Goal: Information Seeking & Learning: Learn about a topic

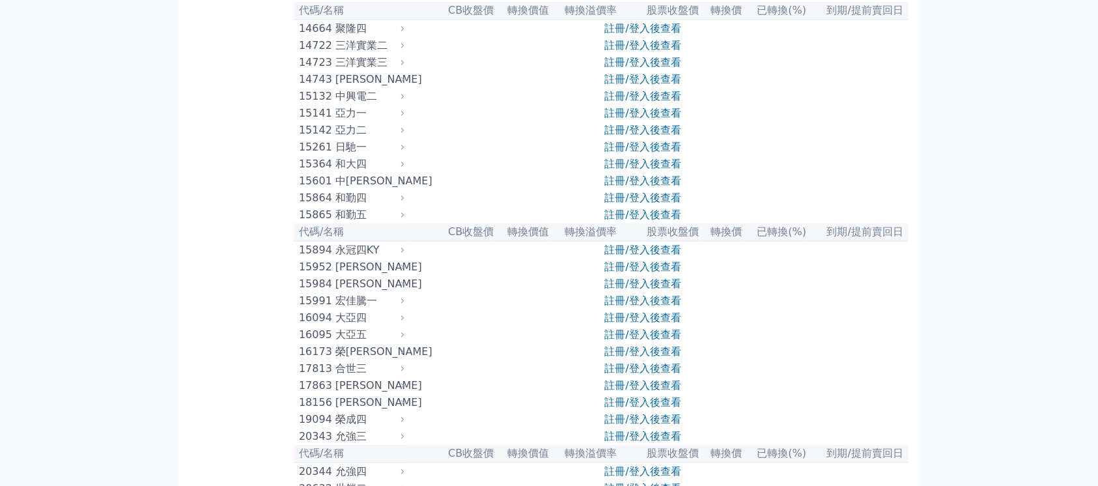
scroll to position [347, 0]
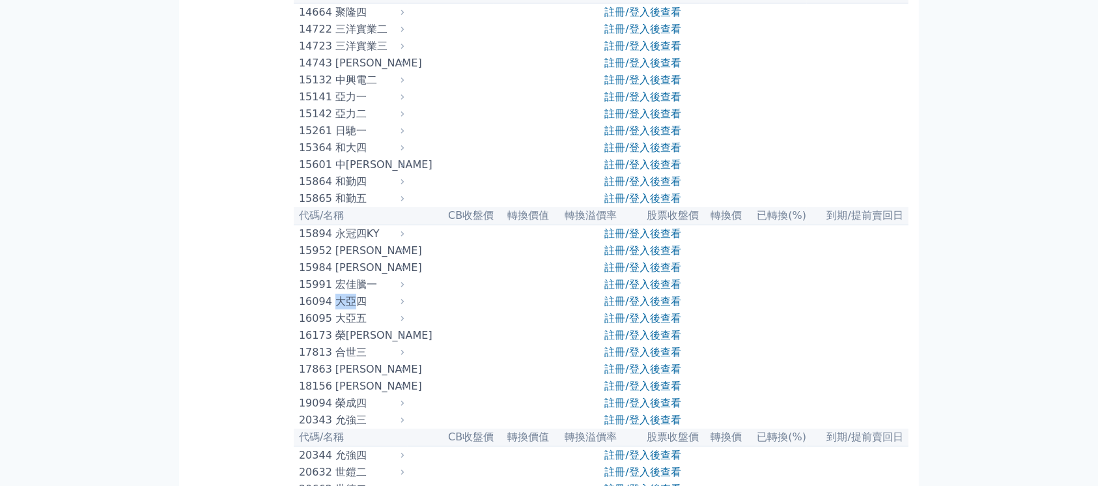
drag, startPoint x: 339, startPoint y: 341, endPoint x: 356, endPoint y: 340, distance: 17.0
click at [356, 309] on div "大亞四" at bounding box center [368, 302] width 66 height 16
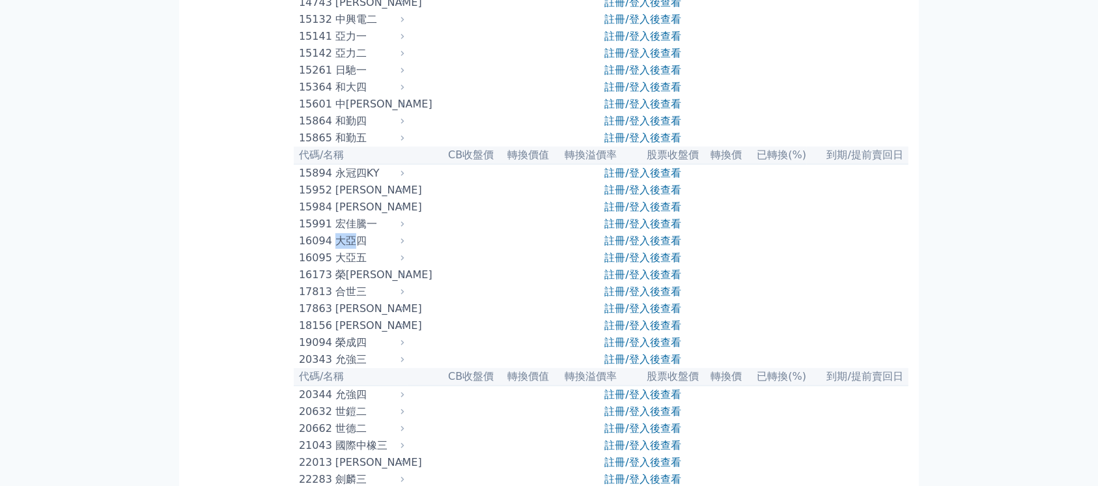
scroll to position [434, 0]
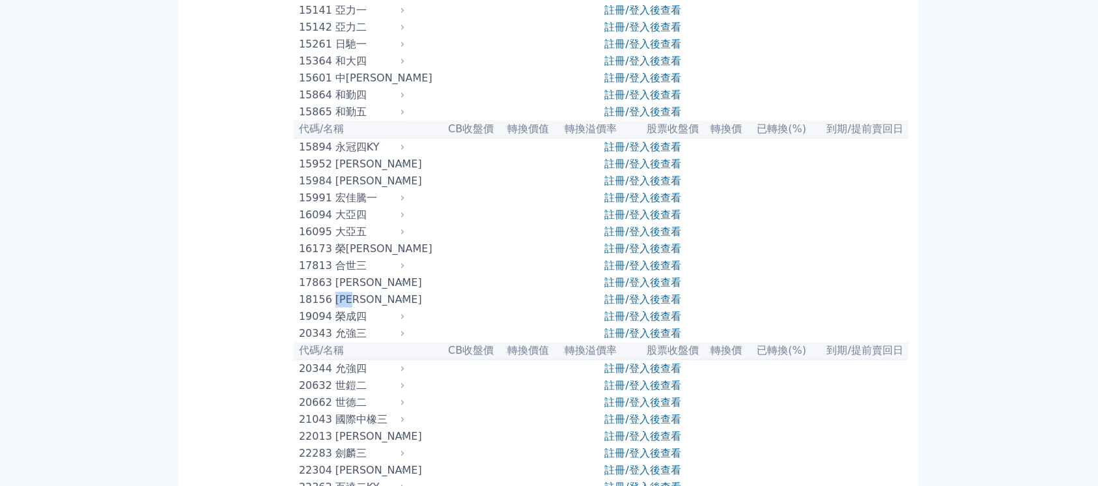
drag, startPoint x: 336, startPoint y: 345, endPoint x: 364, endPoint y: 347, distance: 28.1
click at [364, 307] on div "[PERSON_NAME]" at bounding box center [368, 300] width 66 height 16
click at [352, 307] on div "[PERSON_NAME]" at bounding box center [368, 300] width 66 height 16
drag, startPoint x: 339, startPoint y: 348, endPoint x: 357, endPoint y: 347, distance: 18.3
click at [357, 307] on div "[PERSON_NAME]" at bounding box center [368, 300] width 66 height 16
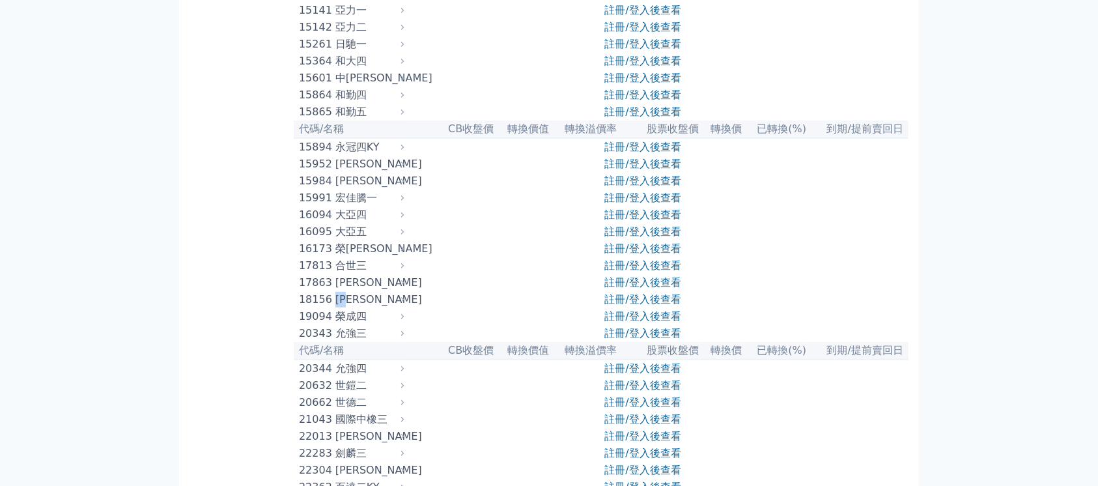
copy div "[PERSON_NAME]"
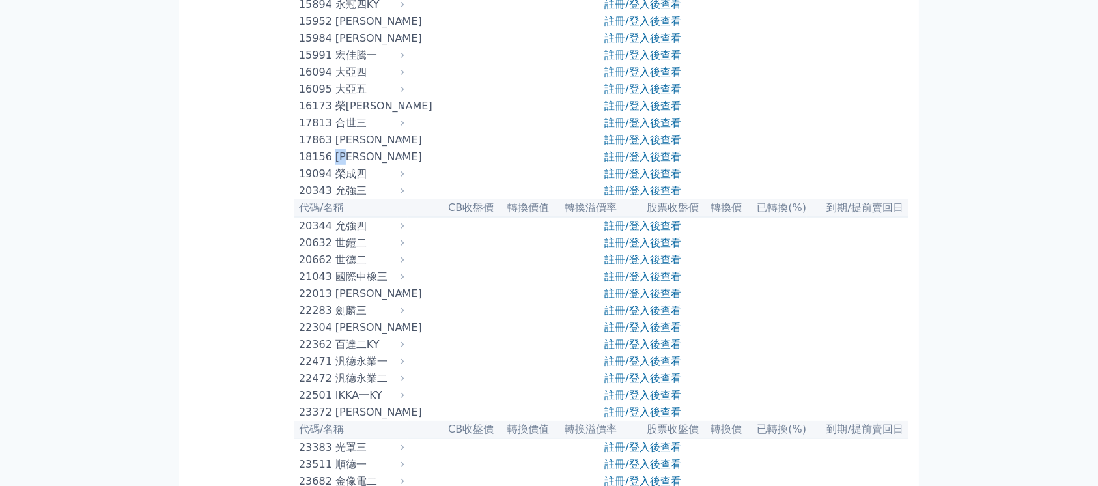
scroll to position [608, 0]
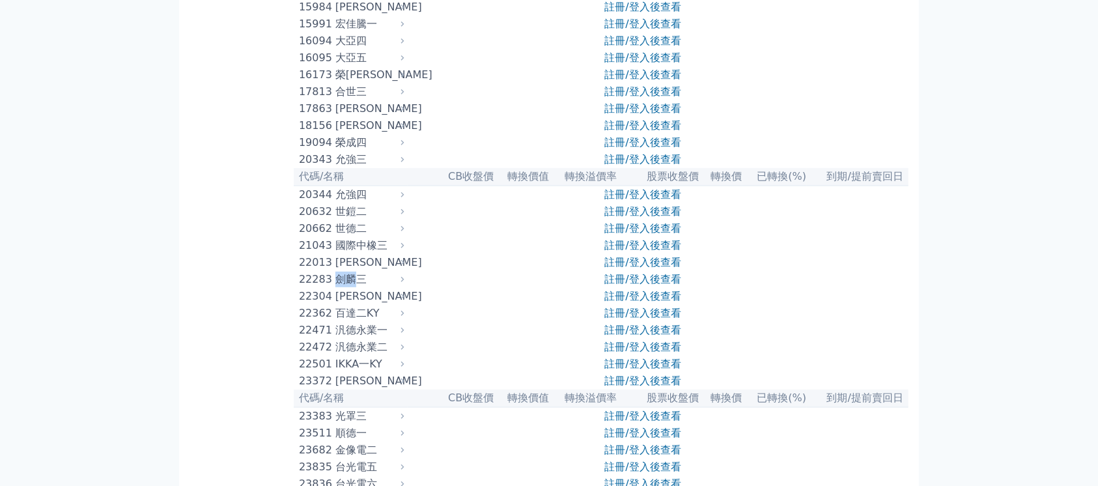
drag, startPoint x: 339, startPoint y: 338, endPoint x: 356, endPoint y: 337, distance: 16.9
click at [356, 287] on div "劍麟三" at bounding box center [368, 280] width 66 height 16
copy div "劍麟"
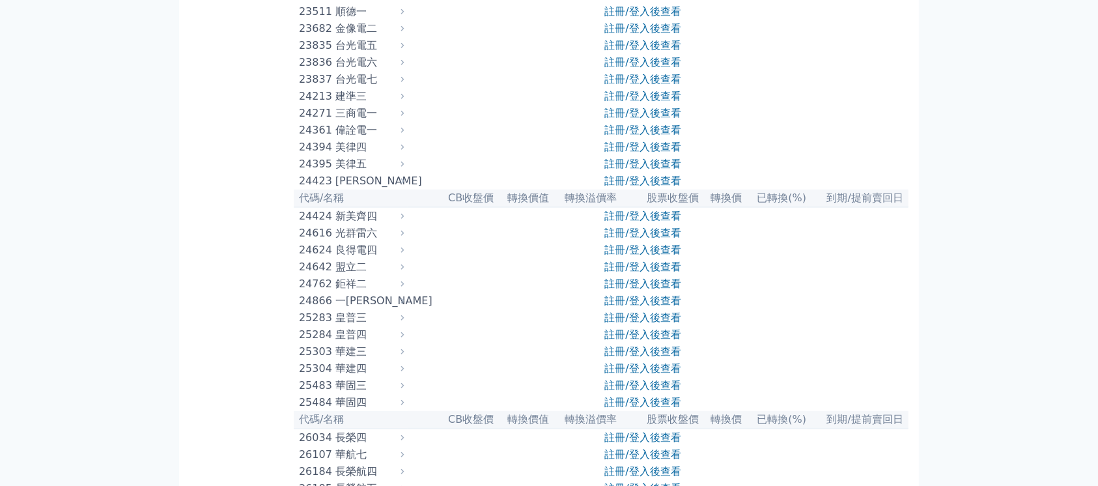
scroll to position [1042, 0]
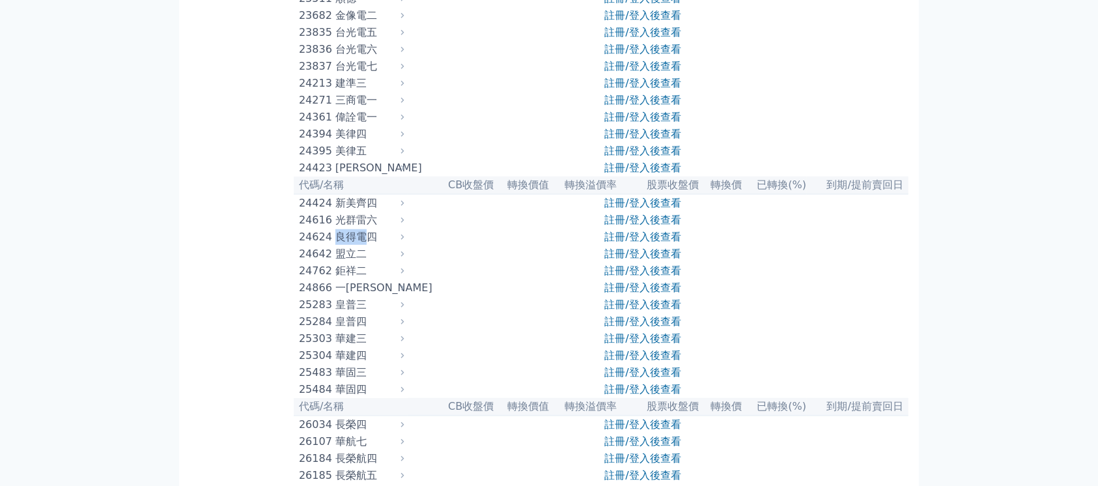
drag, startPoint x: 337, startPoint y: 326, endPoint x: 372, endPoint y: 328, distance: 35.9
click at [372, 245] on div "良得電四" at bounding box center [368, 237] width 66 height 16
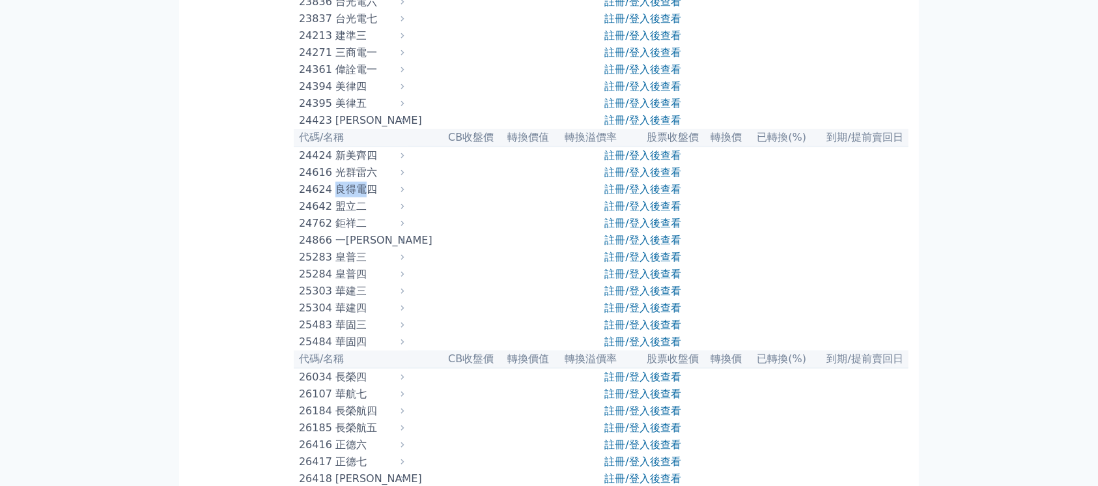
scroll to position [1128, 0]
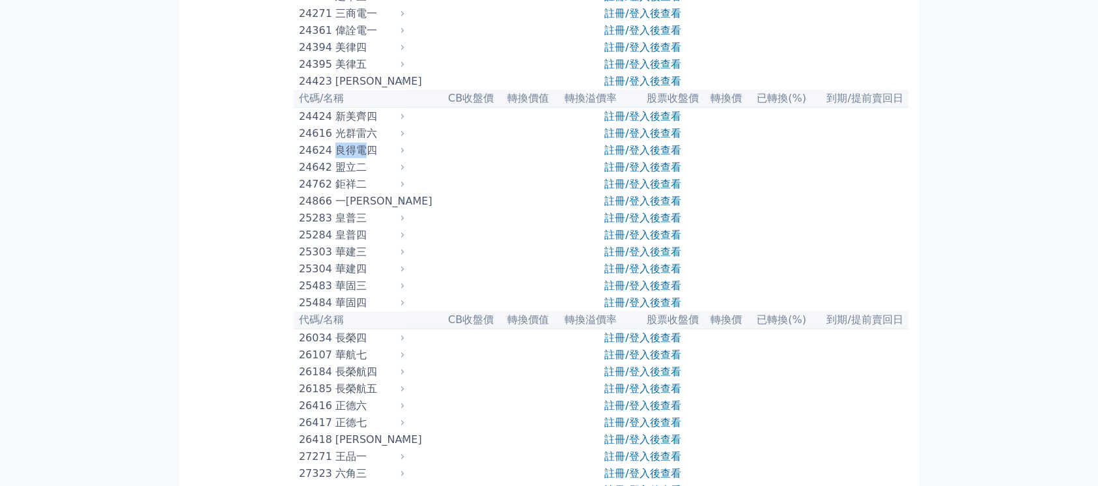
copy div "良得電"
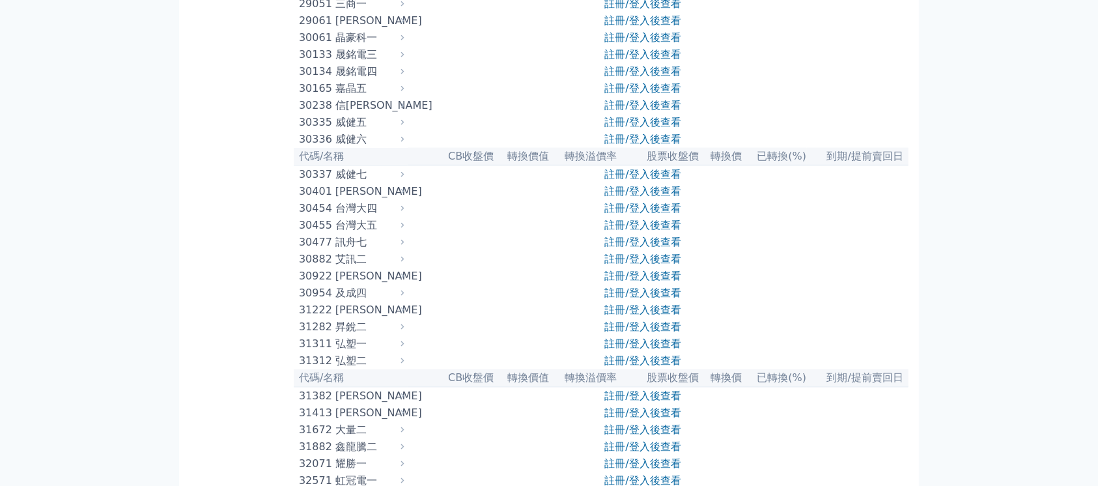
scroll to position [1736, 0]
drag, startPoint x: 339, startPoint y: 195, endPoint x: 368, endPoint y: 191, distance: 29.5
click at [368, 78] on div "晟銘電四" at bounding box center [368, 71] width 66 height 16
copy div "晟銘電"
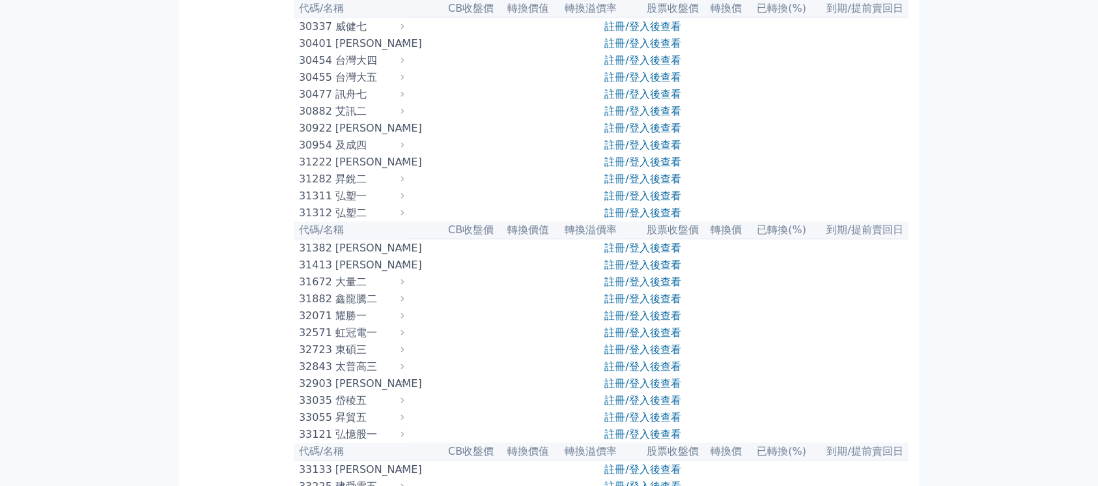
scroll to position [1910, 0]
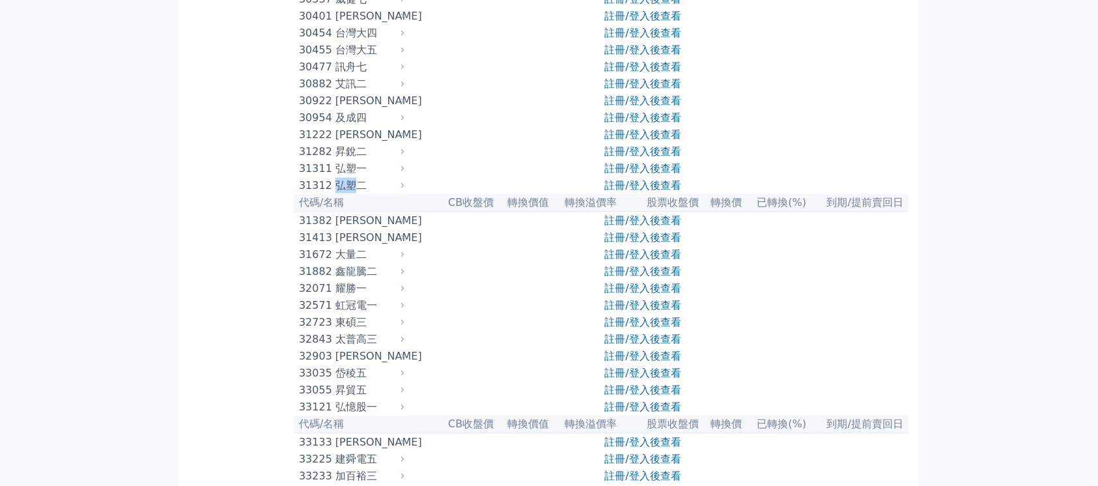
drag, startPoint x: 339, startPoint y: 335, endPoint x: 354, endPoint y: 335, distance: 15.0
click at [354, 193] on div "弘塑二" at bounding box center [368, 186] width 66 height 16
copy div "弘塑"
drag, startPoint x: 916, startPoint y: 49, endPoint x: 927, endPoint y: 14, distance: 36.2
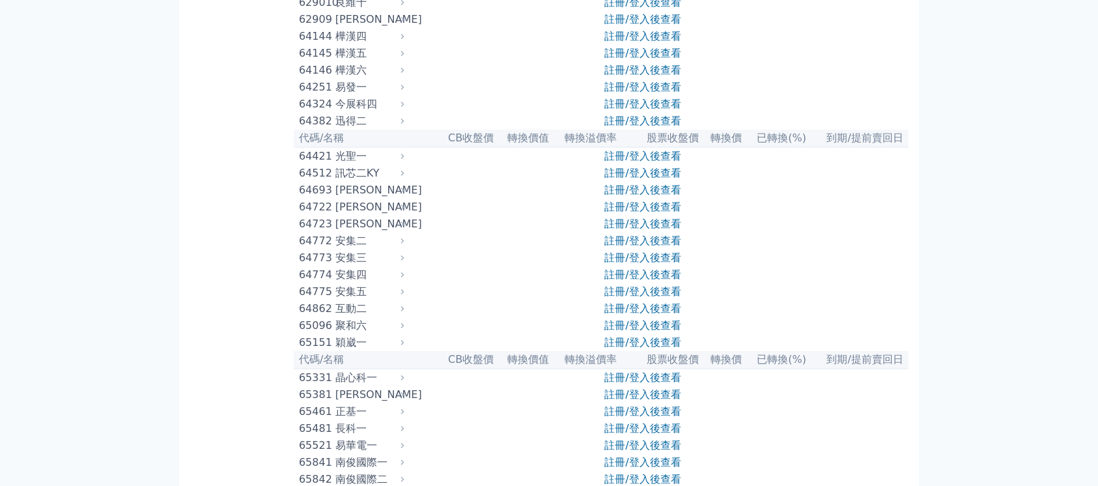
scroll to position [5296, 0]
drag, startPoint x: 343, startPoint y: 282, endPoint x: 361, endPoint y: 284, distance: 19.0
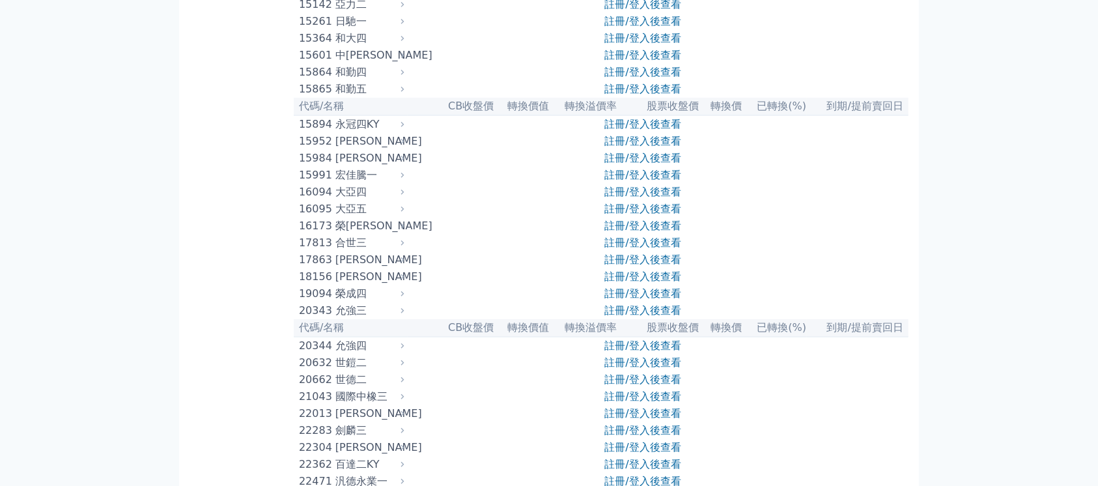
scroll to position [521, 0]
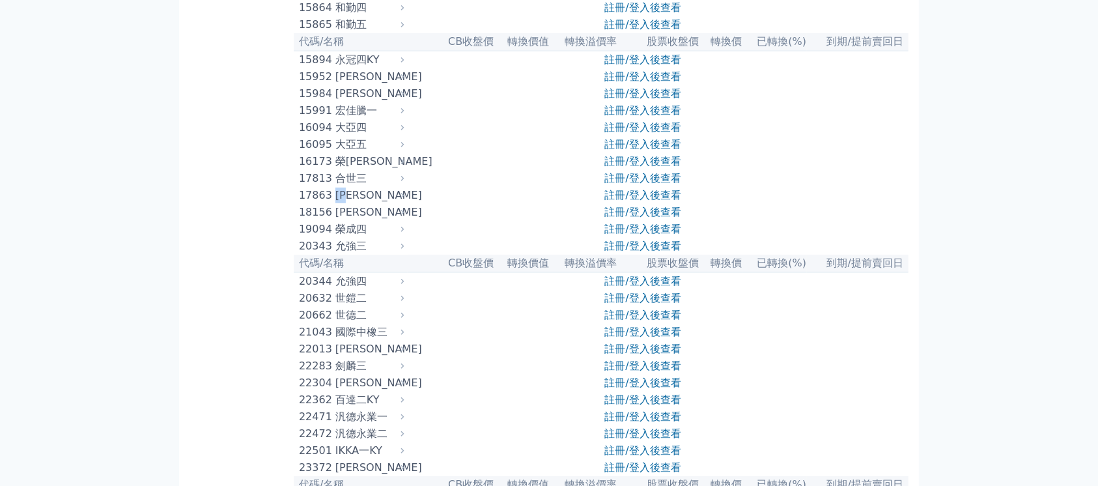
drag, startPoint x: 337, startPoint y: 240, endPoint x: 354, endPoint y: 240, distance: 16.9
click at [354, 203] on div "科妍三" at bounding box center [368, 196] width 66 height 16
copy div "科妍"
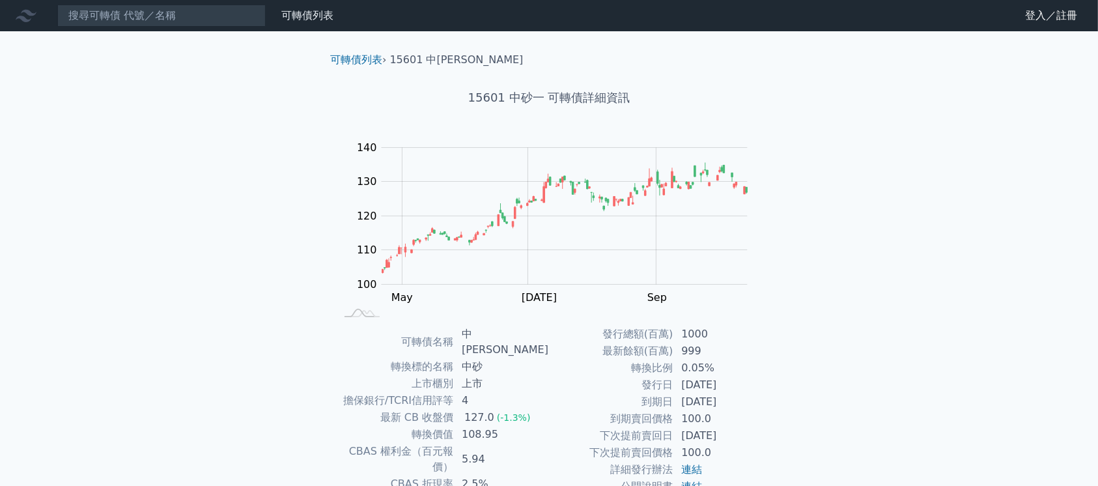
scroll to position [87, 0]
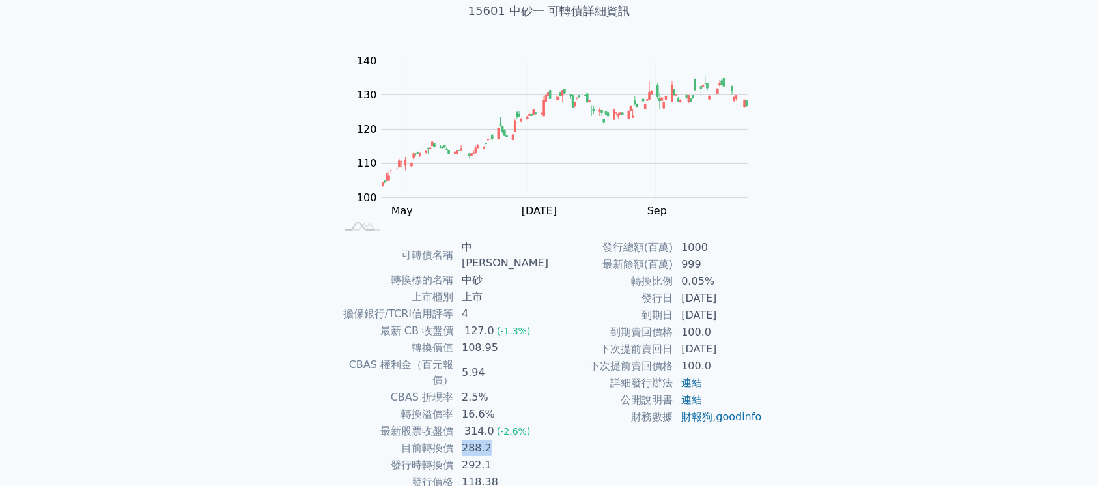
drag, startPoint x: 464, startPoint y: 414, endPoint x: 500, endPoint y: 415, distance: 35.8
click at [500, 440] on td "288.2" at bounding box center [501, 448] width 95 height 17
drag, startPoint x: 469, startPoint y: 397, endPoint x: 498, endPoint y: 394, distance: 28.8
click at [497, 423] on div "314.0" at bounding box center [479, 431] width 35 height 16
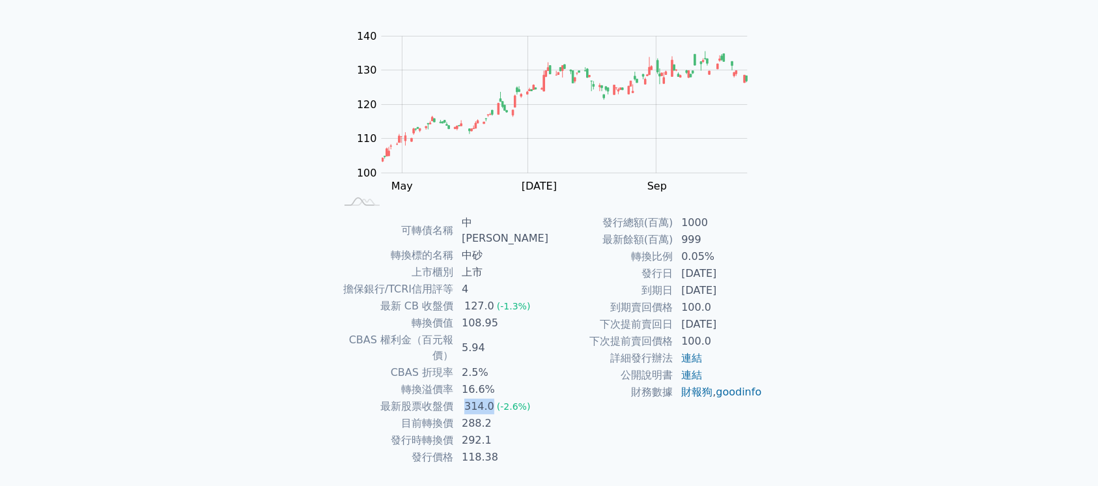
scroll to position [117, 0]
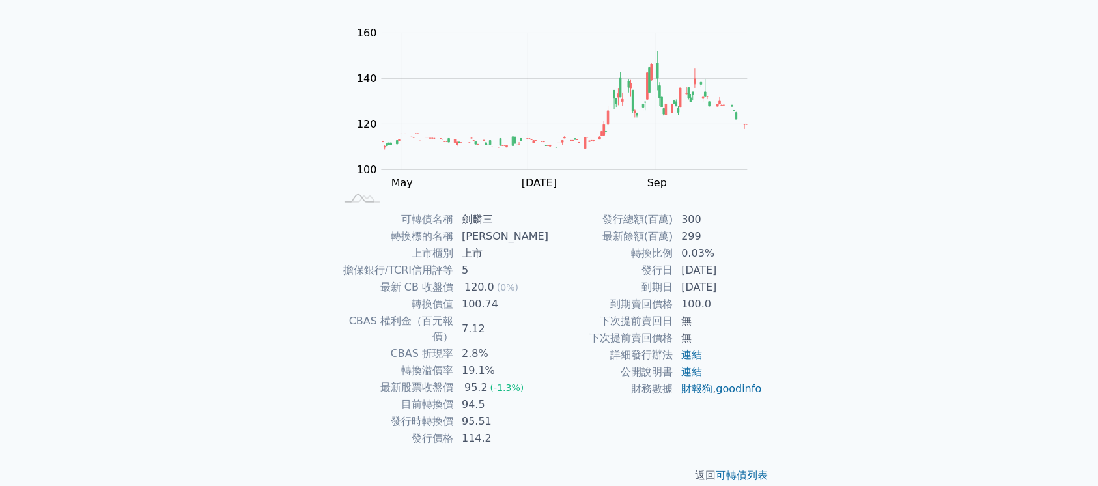
scroll to position [117, 0]
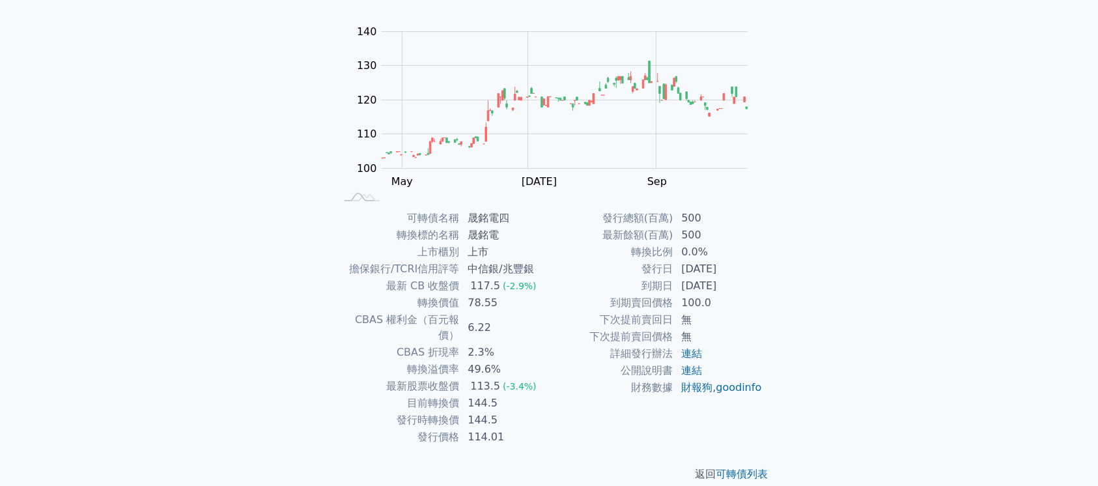
scroll to position [117, 0]
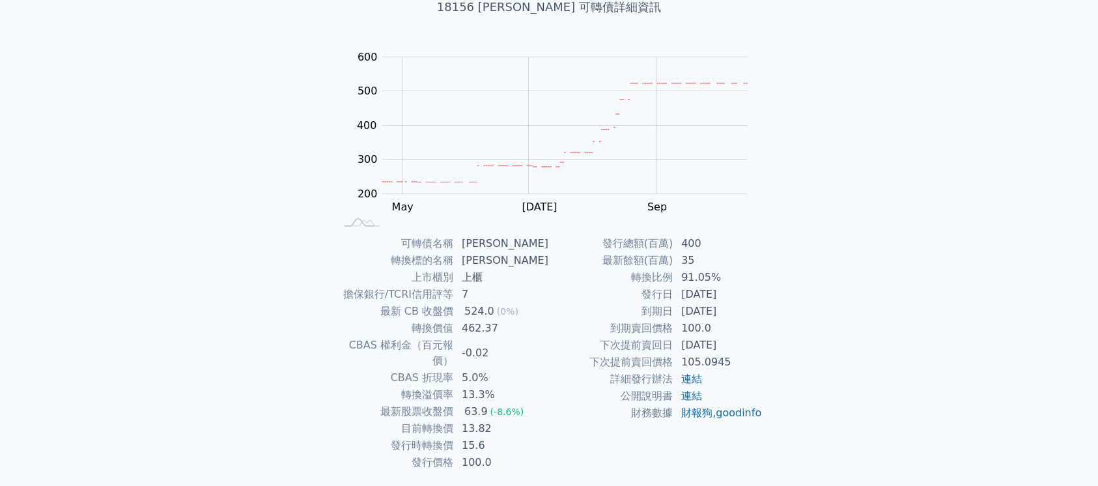
scroll to position [117, 0]
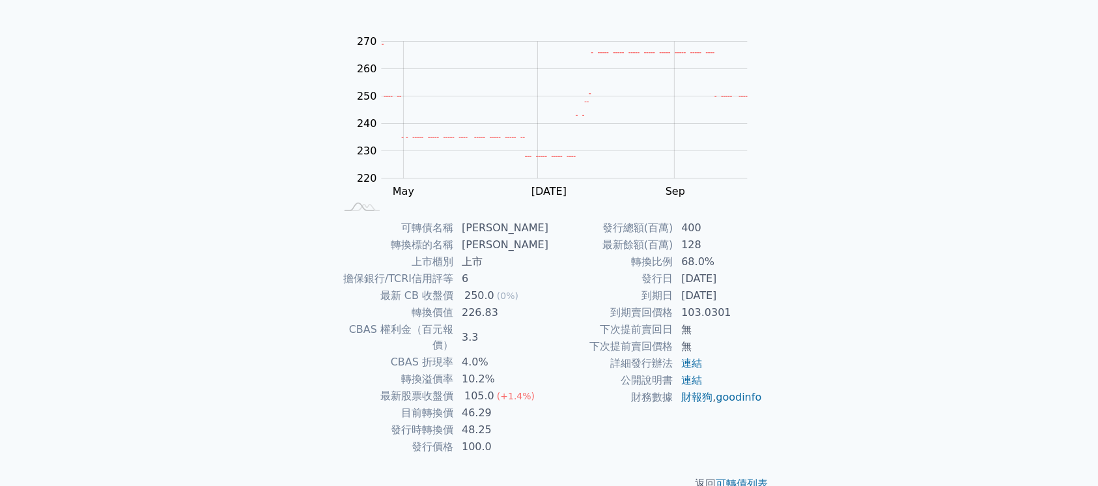
scroll to position [117, 0]
